Goal: Task Accomplishment & Management: Complete application form

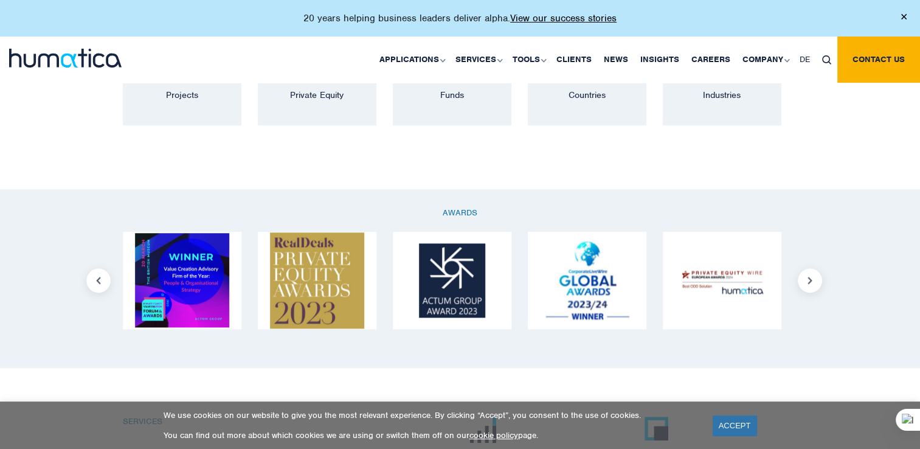
scroll to position [968, 0]
click at [719, 53] on link "Careers" at bounding box center [711, 59] width 51 height 46
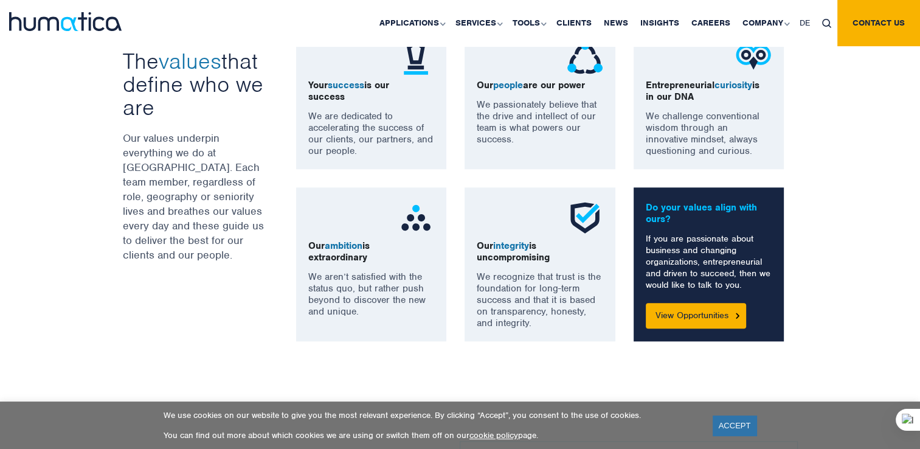
scroll to position [925, 0]
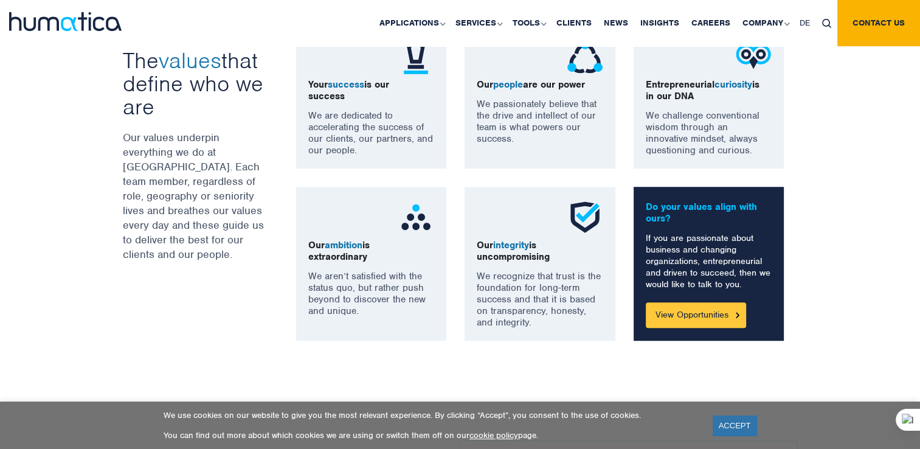
click at [691, 313] on link "View Opportunities" at bounding box center [696, 315] width 100 height 26
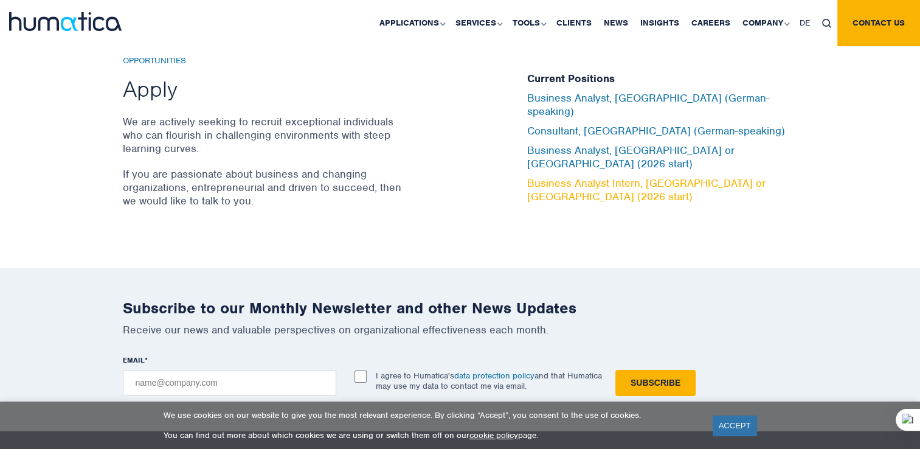
click at [583, 176] on link "Business Analyst Intern, [GEOGRAPHIC_DATA] or [GEOGRAPHIC_DATA] (2026 start)" at bounding box center [646, 189] width 238 height 27
